Goal: Information Seeking & Learning: Find specific page/section

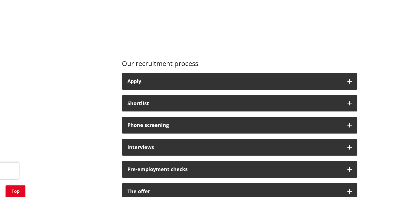
scroll to position [398, 0]
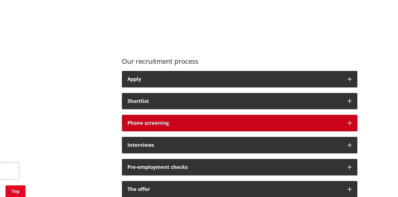
click at [337, 130] on button "Phone screening" at bounding box center [239, 123] width 235 height 17
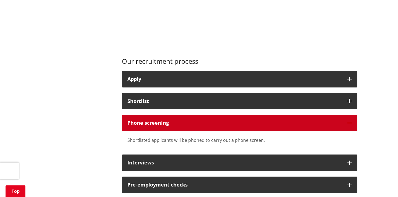
click at [342, 124] on button "Phone screening" at bounding box center [239, 123] width 235 height 17
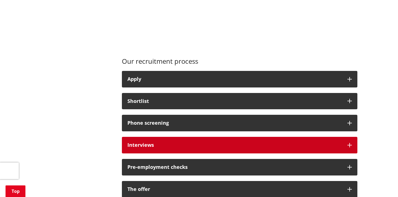
click at [328, 142] on button "Interviews" at bounding box center [239, 145] width 235 height 17
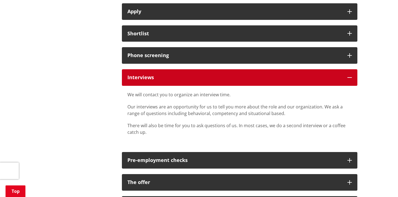
scroll to position [475, 0]
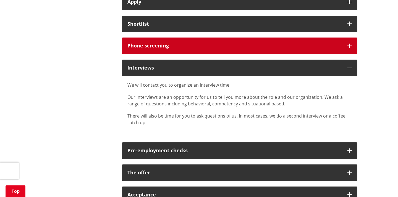
click at [285, 51] on button "Phone screening" at bounding box center [239, 46] width 235 height 17
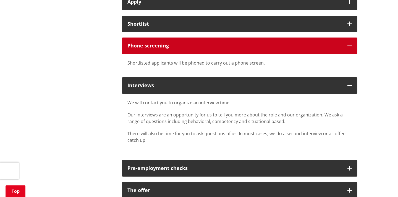
click at [285, 51] on button "Phone screening" at bounding box center [239, 46] width 235 height 17
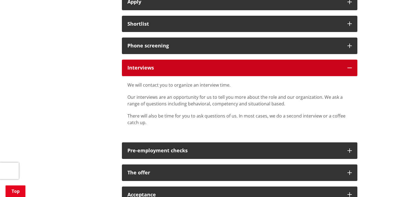
click at [277, 70] on div "Interviews" at bounding box center [234, 68] width 214 height 6
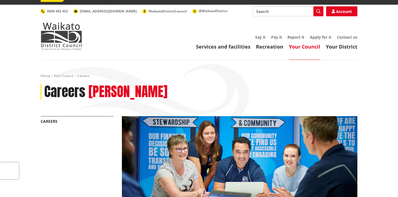
scroll to position [0, 0]
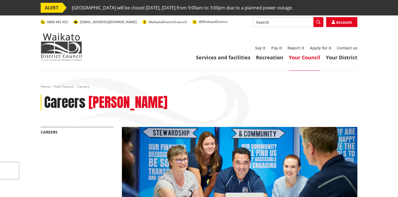
click at [274, 21] on input "Search" at bounding box center [287, 22] width 71 height 10
type input "Meremere"
click at [318, 25] on button "Search" at bounding box center [318, 22] width 10 height 10
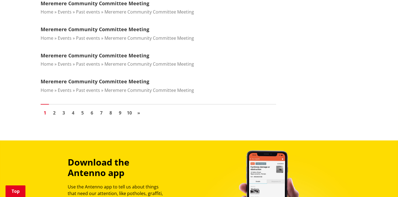
scroll to position [630, 0]
